Goal: Information Seeking & Learning: Learn about a topic

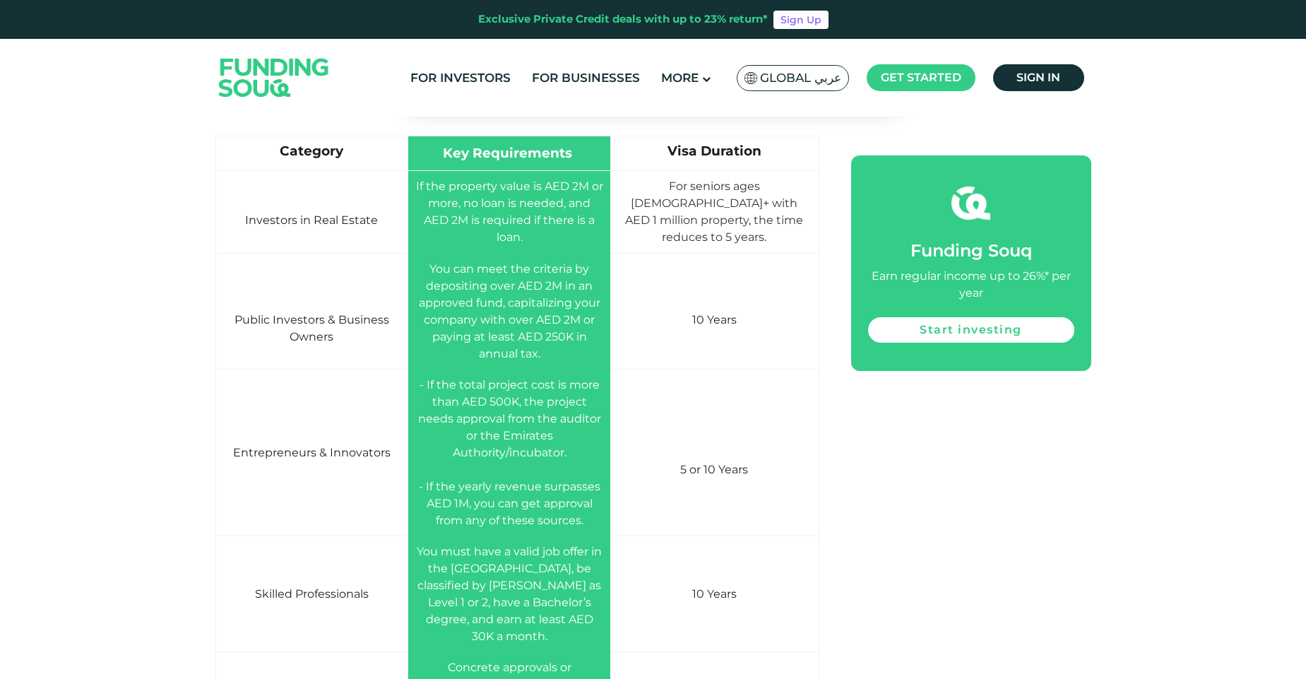
scroll to position [2416, 0]
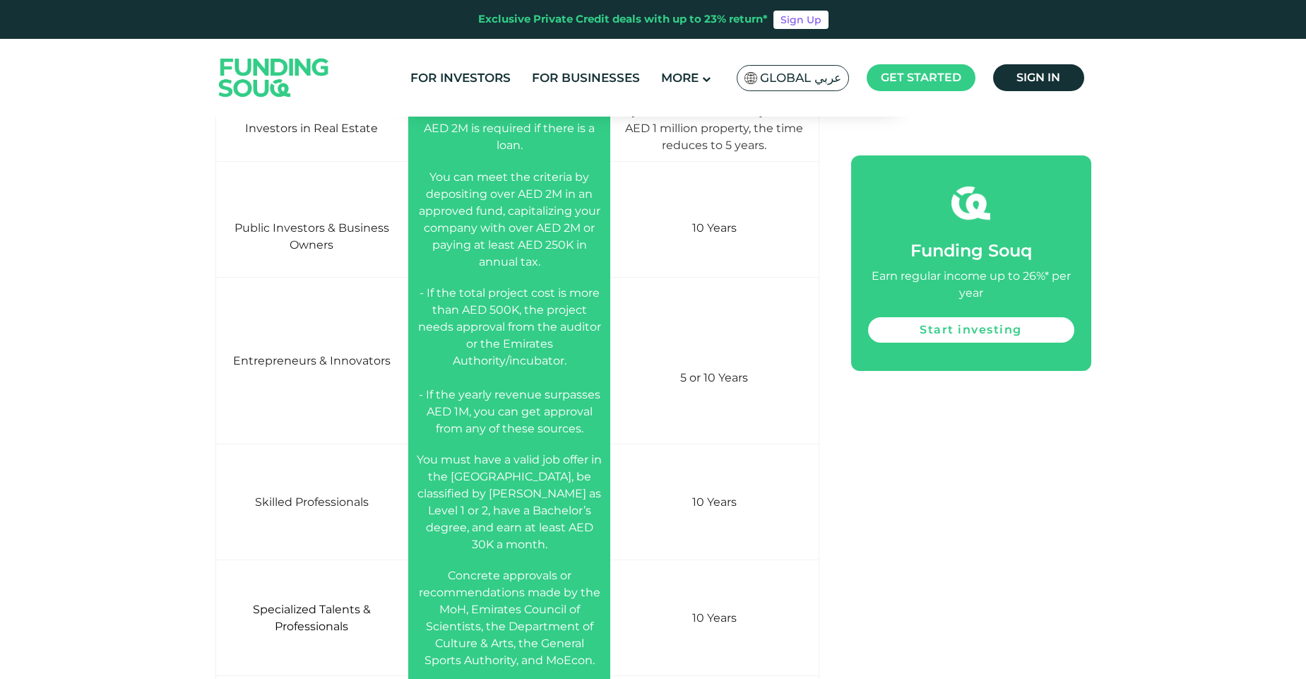
click at [530, 498] on span "You must have a valid job offer in the [GEOGRAPHIC_DATA], be classified by [PER…" at bounding box center [509, 502] width 185 height 98
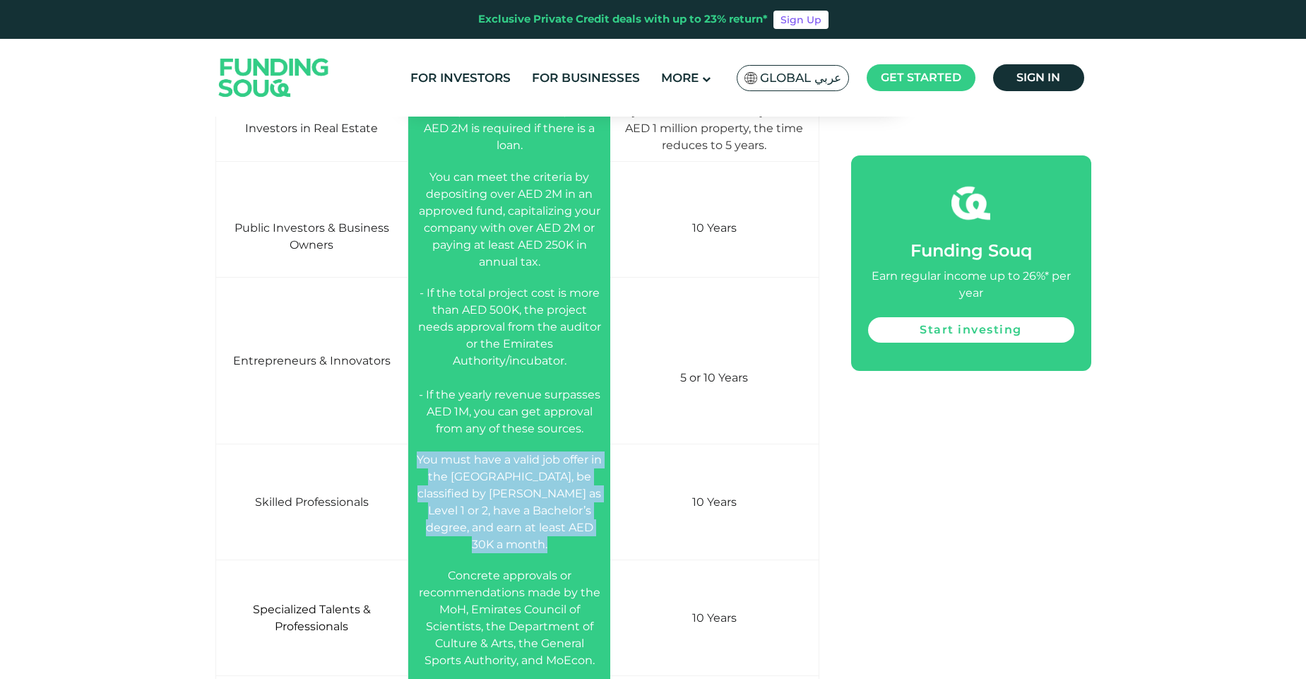
click at [530, 498] on span "You must have a valid job offer in the [GEOGRAPHIC_DATA], be classified by [PER…" at bounding box center [509, 502] width 185 height 98
click at [561, 532] on td "You must have a valid job offer in the [GEOGRAPHIC_DATA], be classified by [PER…" at bounding box center [509, 502] width 203 height 116
click at [552, 529] on span "You must have a valid job offer in the [GEOGRAPHIC_DATA], be classified by [PER…" at bounding box center [509, 502] width 185 height 98
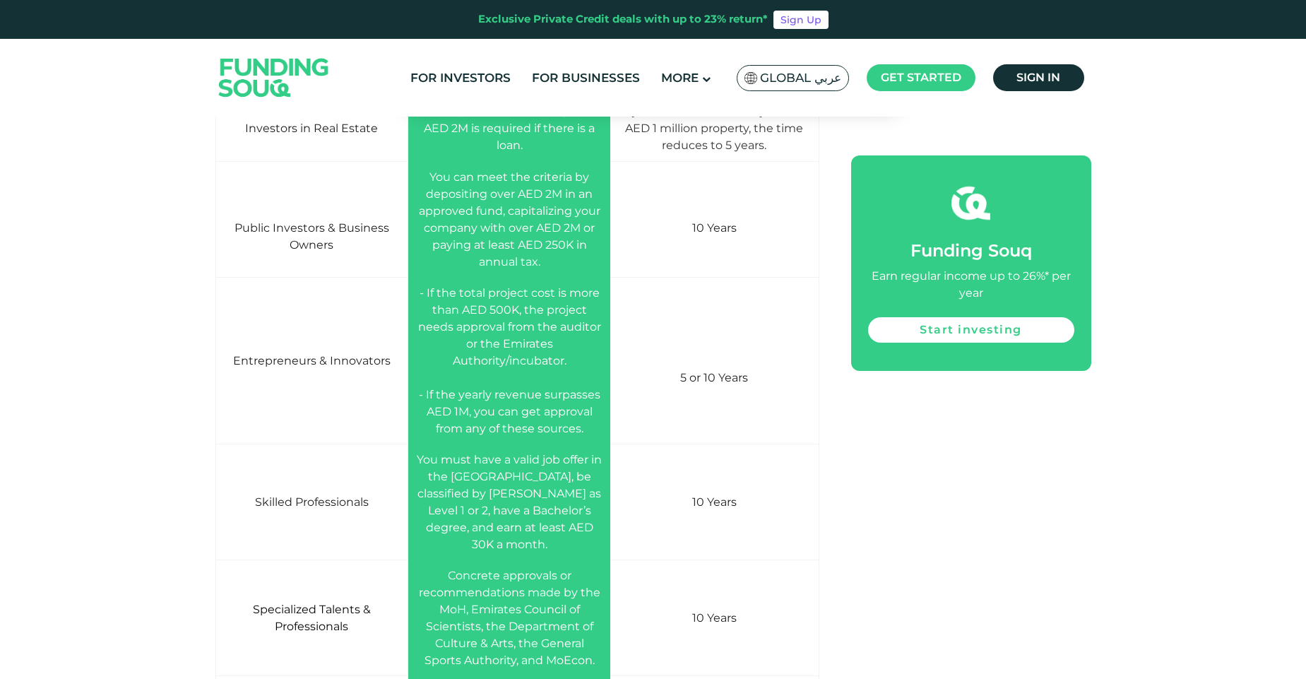
click at [550, 499] on span "You must have a valid job offer in the [GEOGRAPHIC_DATA], be classified by [PER…" at bounding box center [509, 502] width 185 height 98
click at [539, 513] on span "You must have a valid job offer in the [GEOGRAPHIC_DATA], be classified by [PER…" at bounding box center [509, 502] width 185 height 98
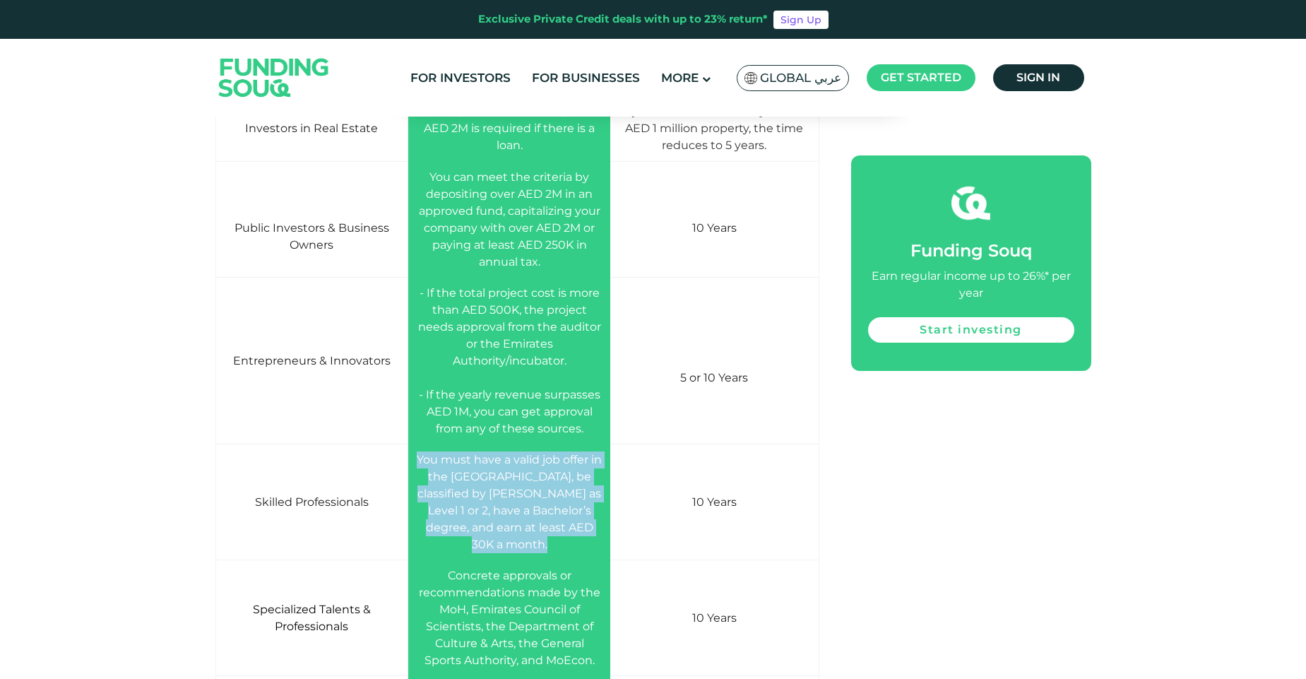
click at [539, 513] on span "You must have a valid job offer in the [GEOGRAPHIC_DATA], be classified by [PER…" at bounding box center [509, 502] width 185 height 98
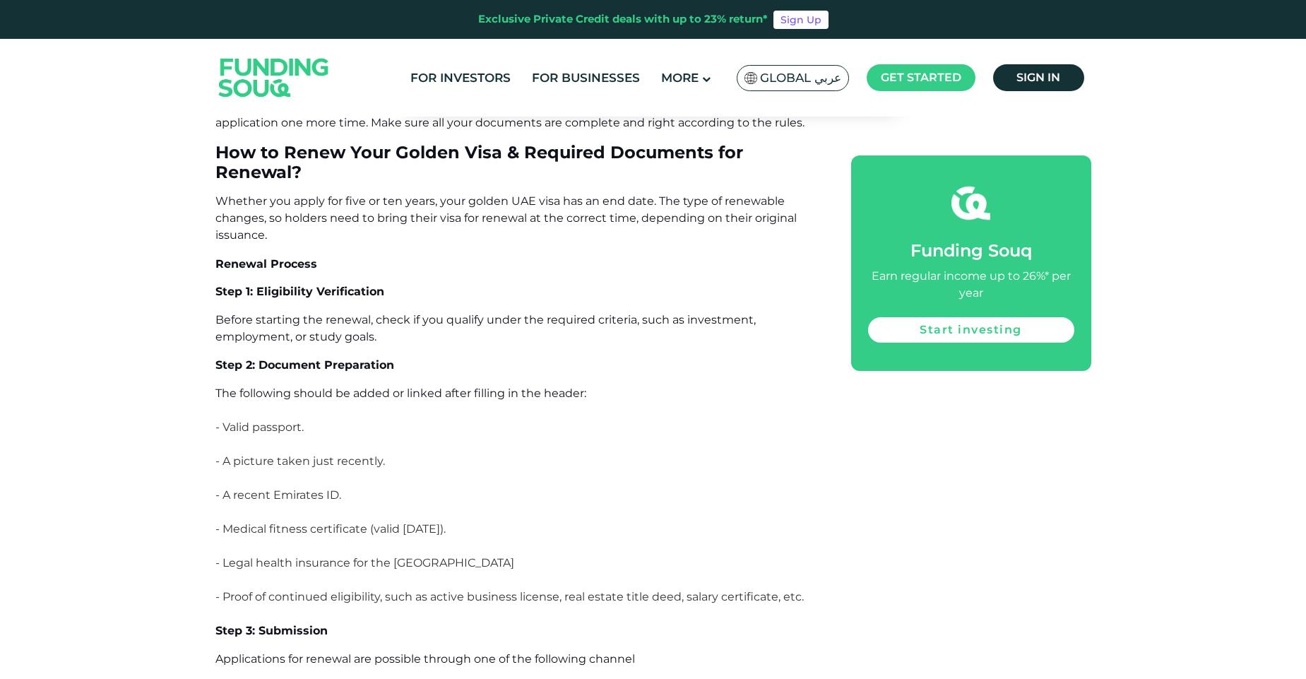
scroll to position [8772, 0]
